Goal: Task Accomplishment & Management: Manage account settings

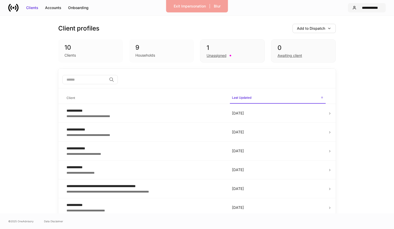
click at [365, 10] on div "**********" at bounding box center [370, 7] width 23 height 5
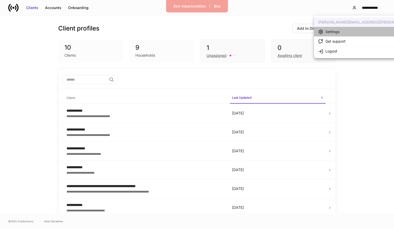
click at [357, 31] on li "Settings" at bounding box center [379, 32] width 130 height 10
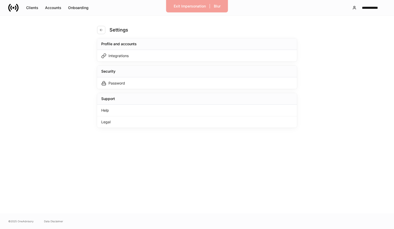
click at [243, 49] on div "Profile and accounts" at bounding box center [197, 44] width 200 height 12
click at [243, 52] on div "Integrations" at bounding box center [197, 56] width 200 height 12
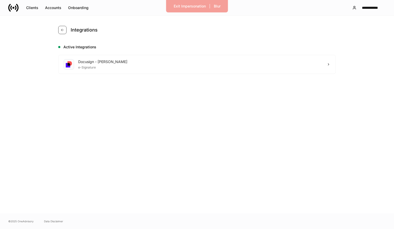
click at [64, 31] on button "button" at bounding box center [62, 30] width 8 height 8
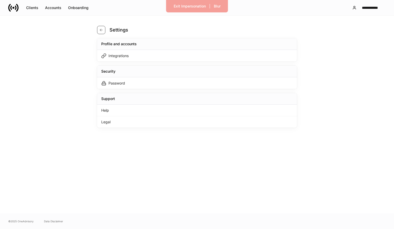
click at [102, 30] on icon "button" at bounding box center [101, 30] width 2 height 2
